Goal: Navigation & Orientation: Find specific page/section

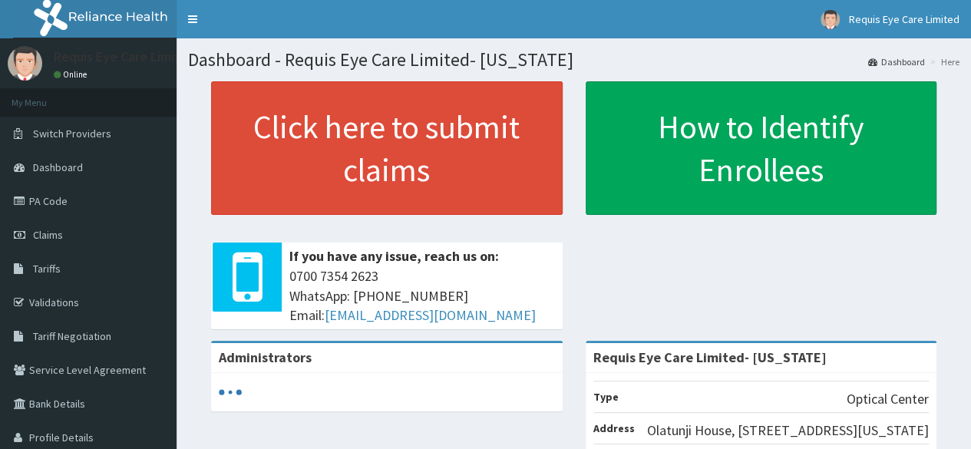
click at [87, 275] on link "Tariffs" at bounding box center [88, 269] width 177 height 34
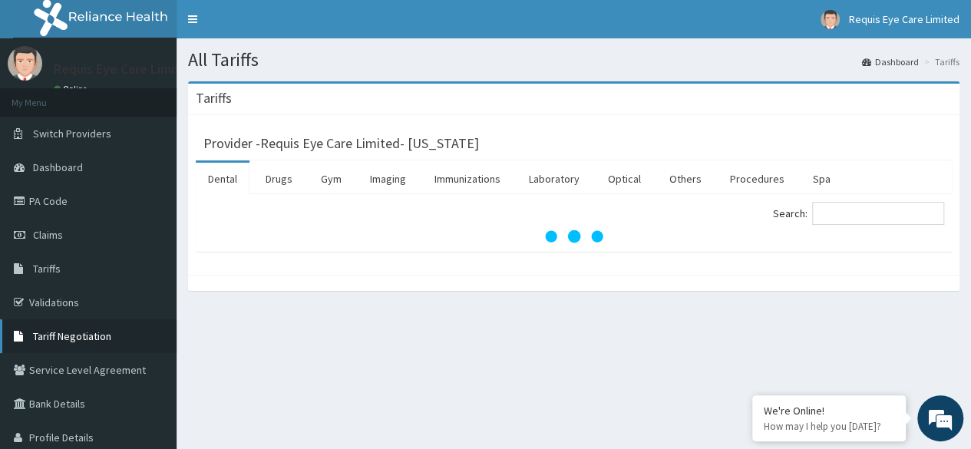
click at [111, 329] on link "Tariff Negotiation" at bounding box center [88, 336] width 177 height 34
